Goal: Task Accomplishment & Management: Complete application form

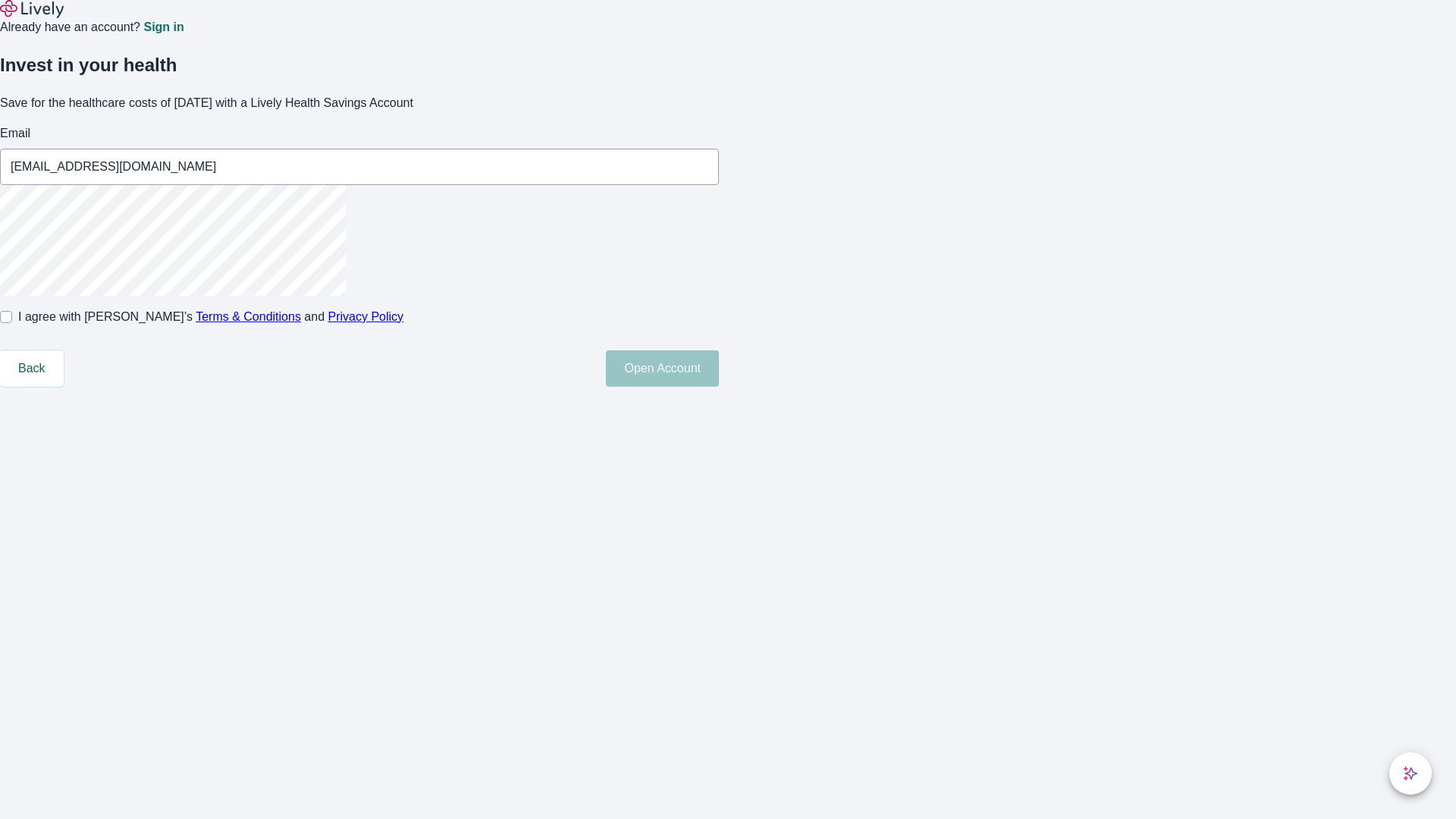
click at [12, 323] on input "I agree with Lively’s Terms & Conditions and Privacy Policy" at bounding box center [6, 317] width 12 height 12
checkbox input "true"
click at [719, 387] on button "Open Account" at bounding box center [663, 368] width 113 height 36
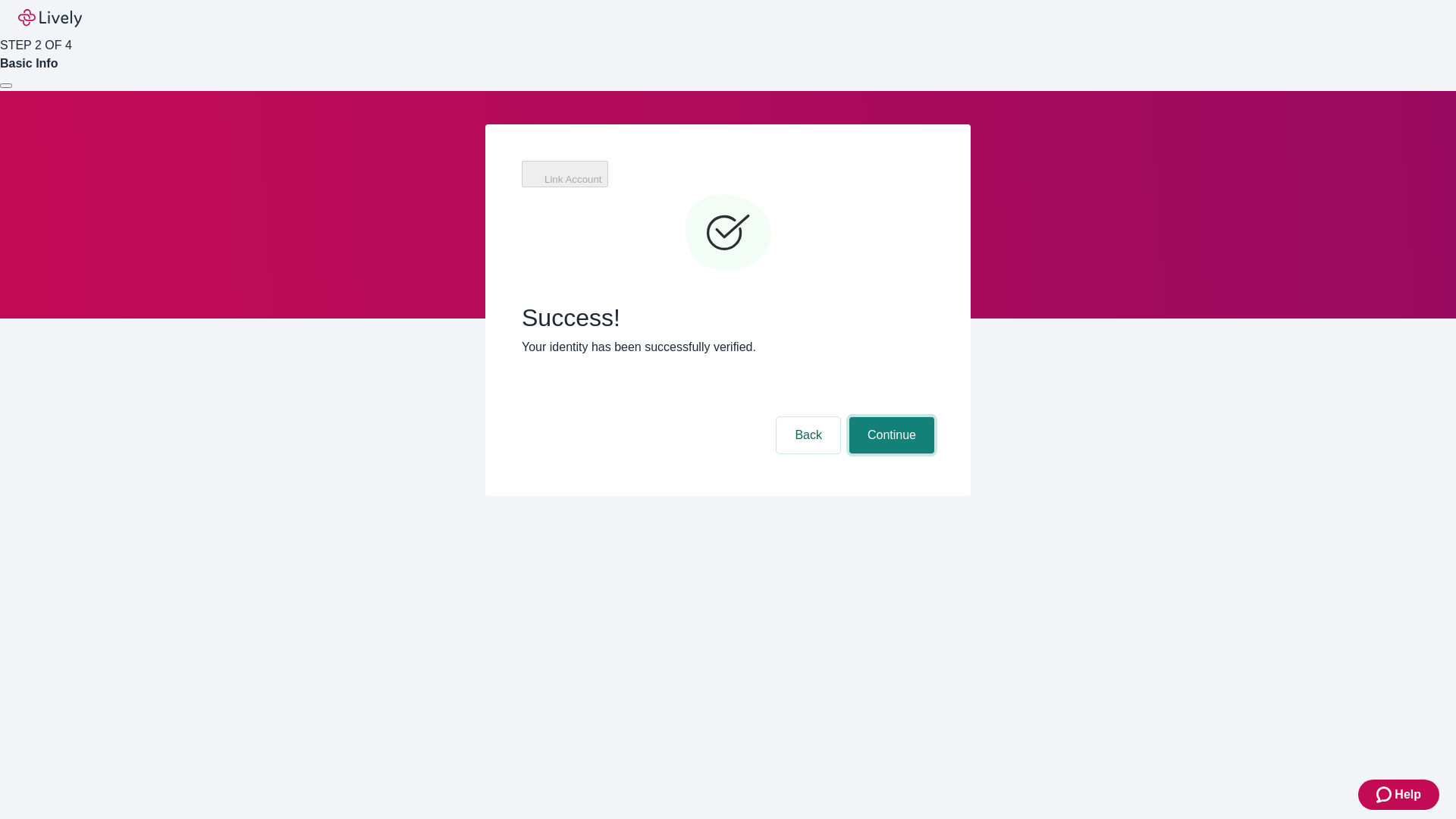
click at [890, 417] on button "Continue" at bounding box center [891, 435] width 85 height 36
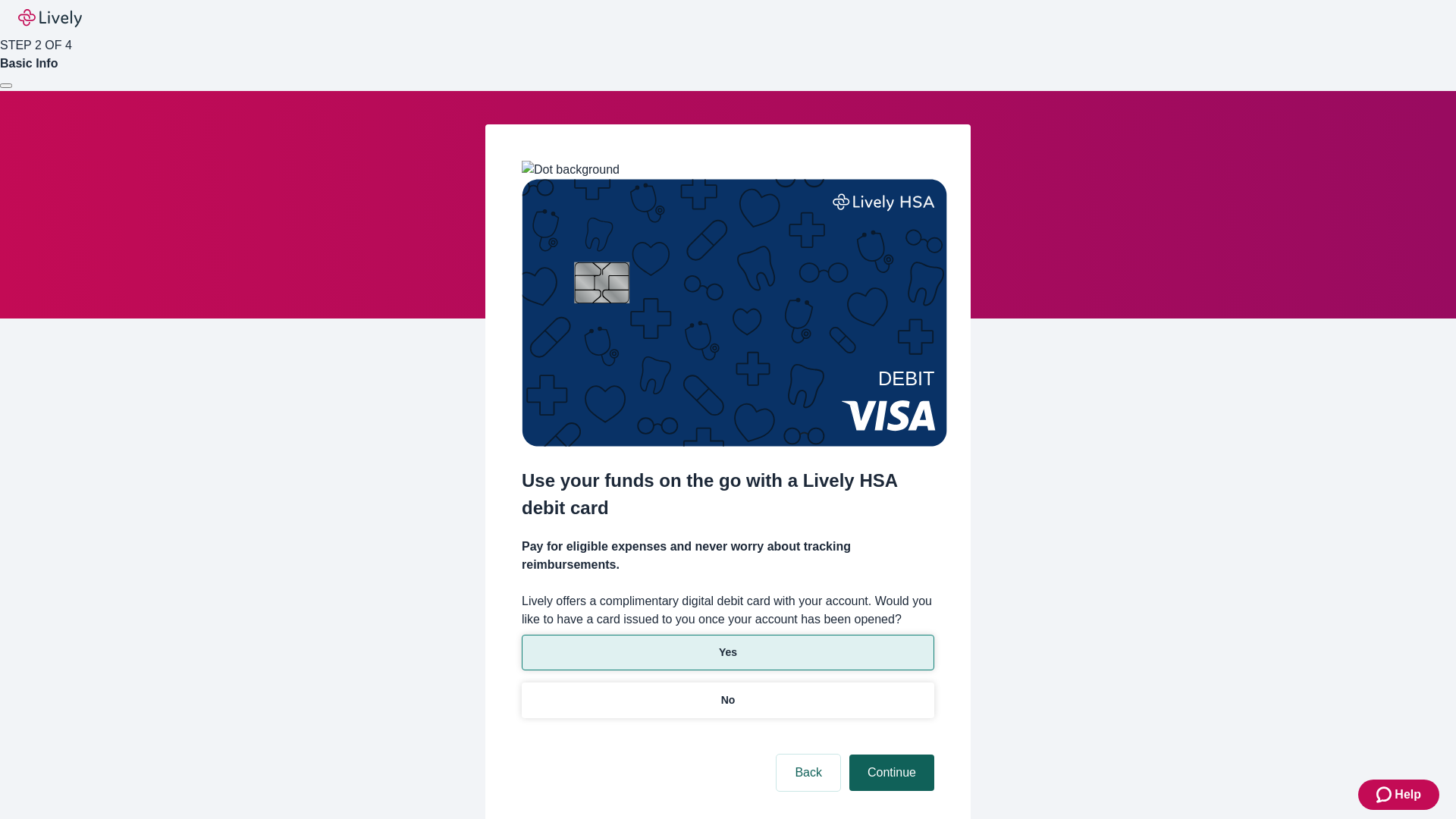
click at [727, 644] on p "Yes" at bounding box center [728, 652] width 19 height 16
click at [890, 755] on button "Continue" at bounding box center [891, 772] width 85 height 36
